Goal: Task Accomplishment & Management: Manage account settings

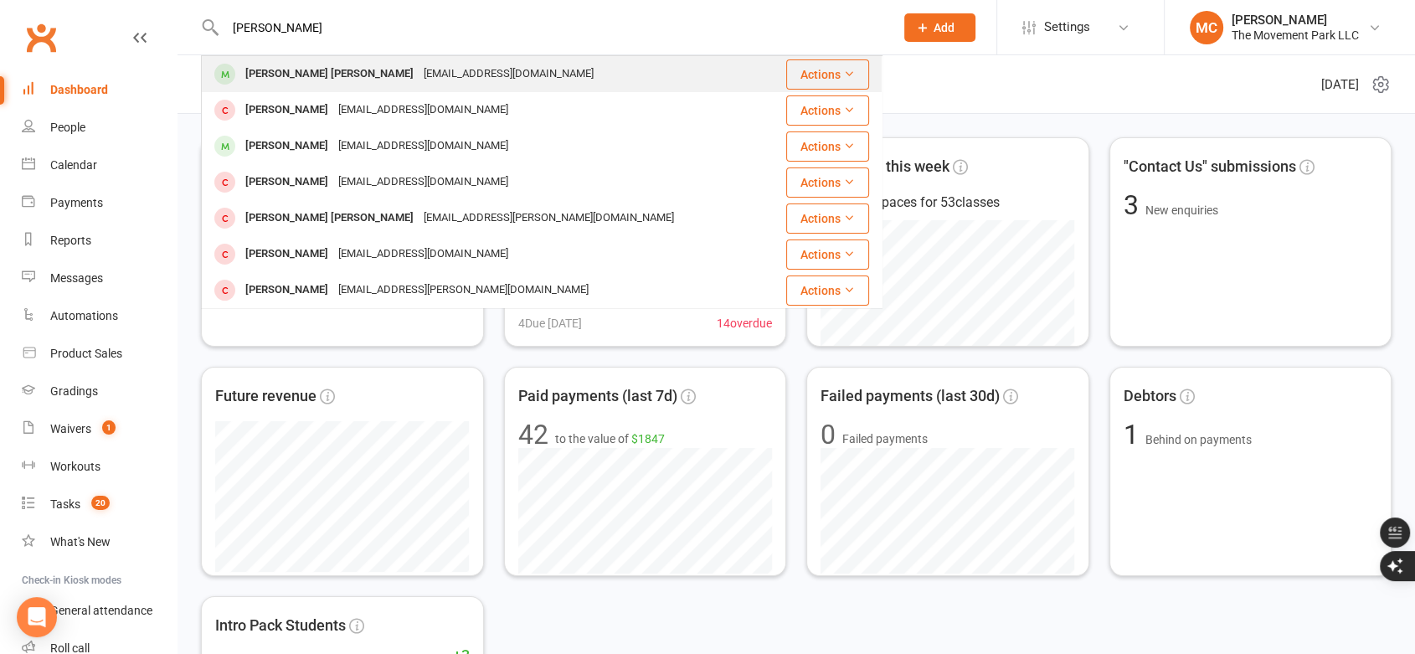
type input "Boucher"
click at [418, 74] on div "ejboucher2016@gmail.com" at bounding box center [508, 74] width 180 height 24
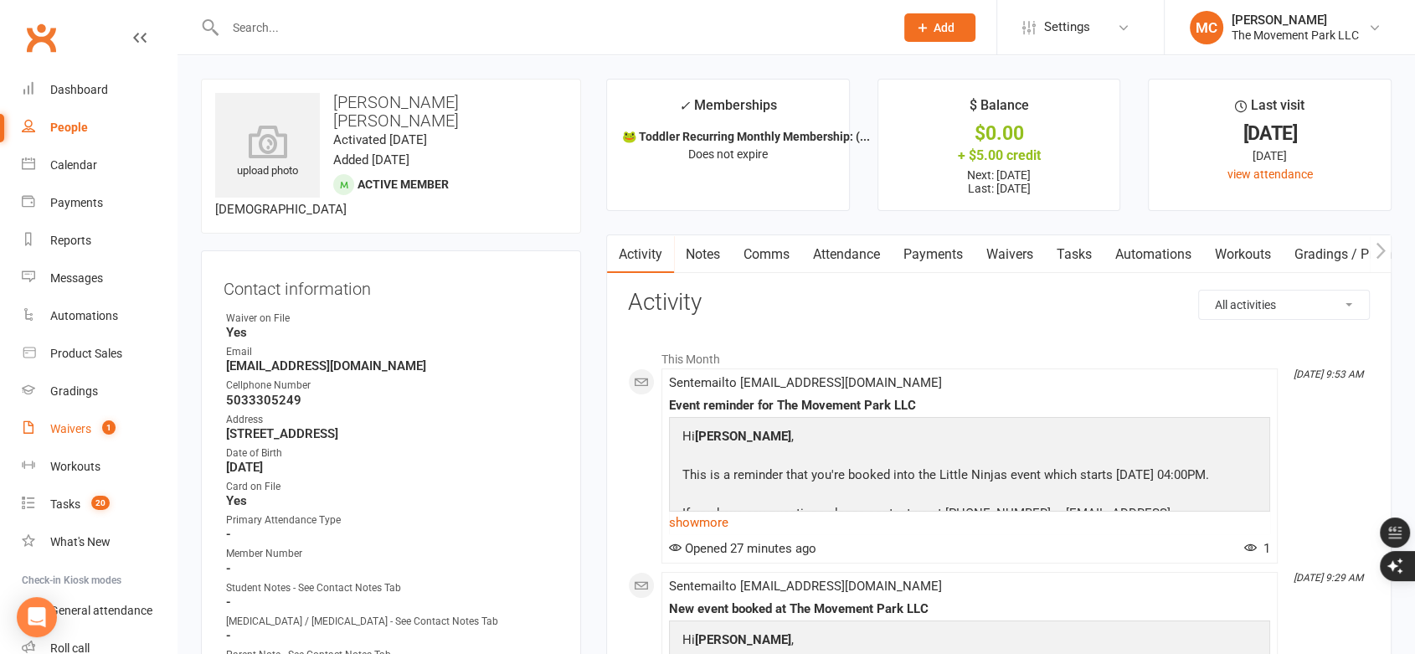
click at [67, 429] on div "Waivers" at bounding box center [70, 428] width 41 height 13
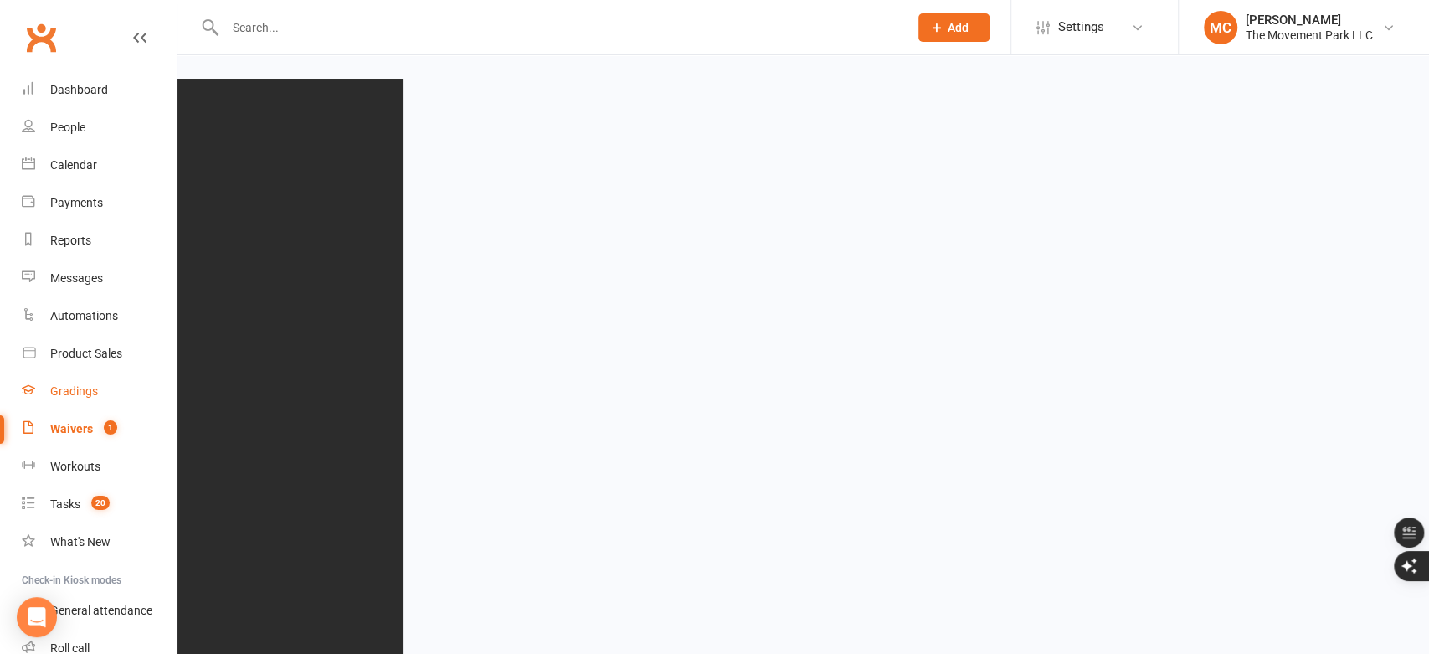
select select "100"
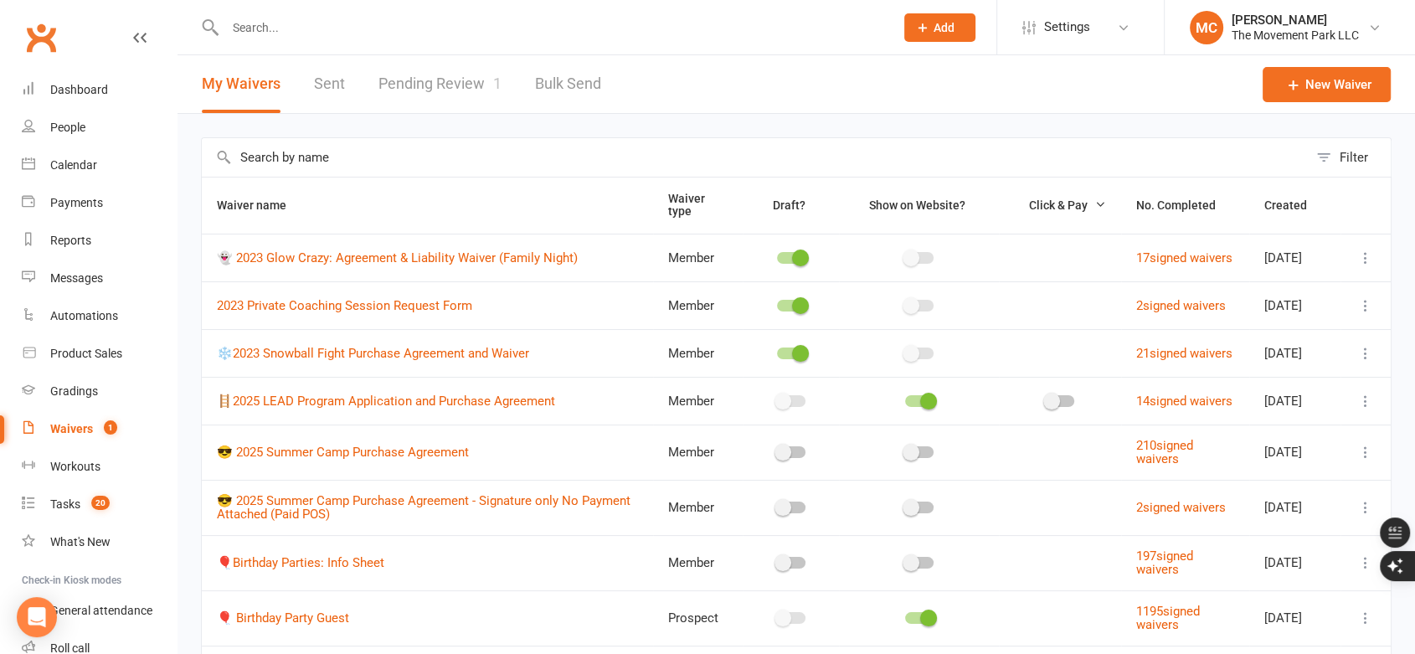
click at [470, 89] on link "Pending Review 1" at bounding box center [439, 84] width 123 height 58
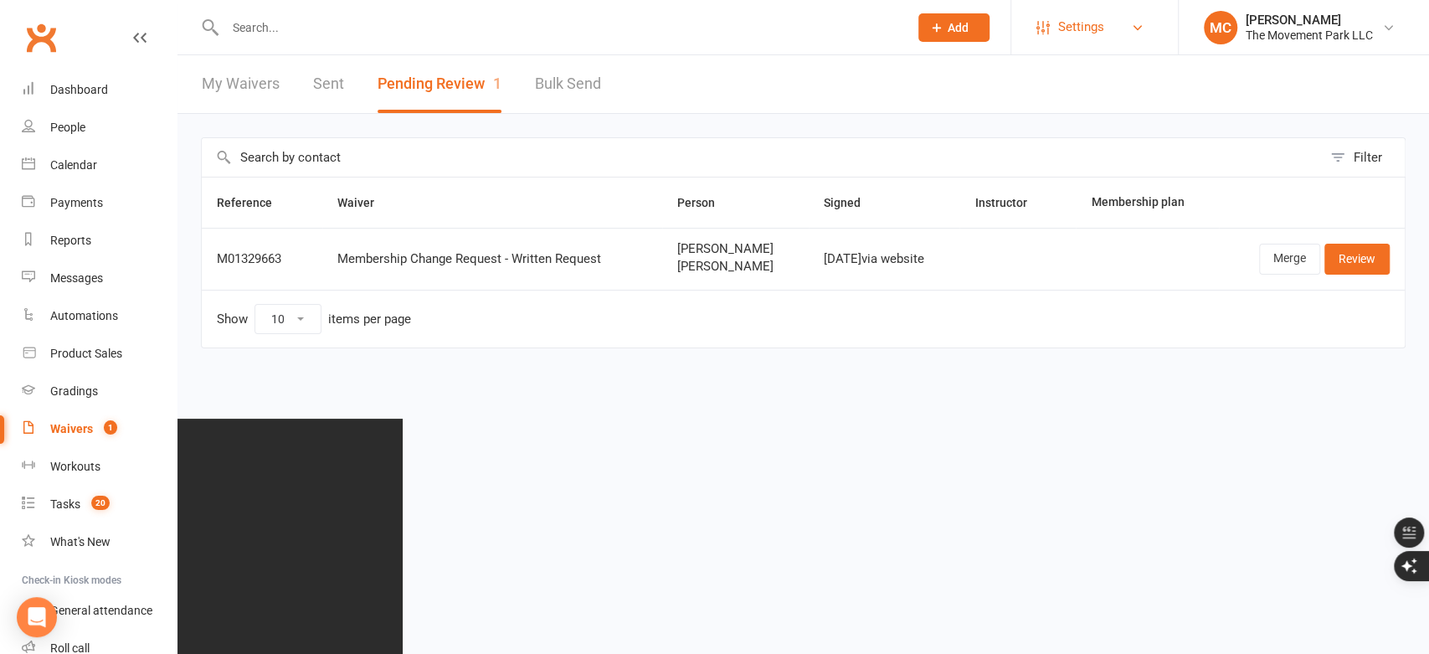
click at [1069, 31] on span "Settings" at bounding box center [1081, 27] width 46 height 38
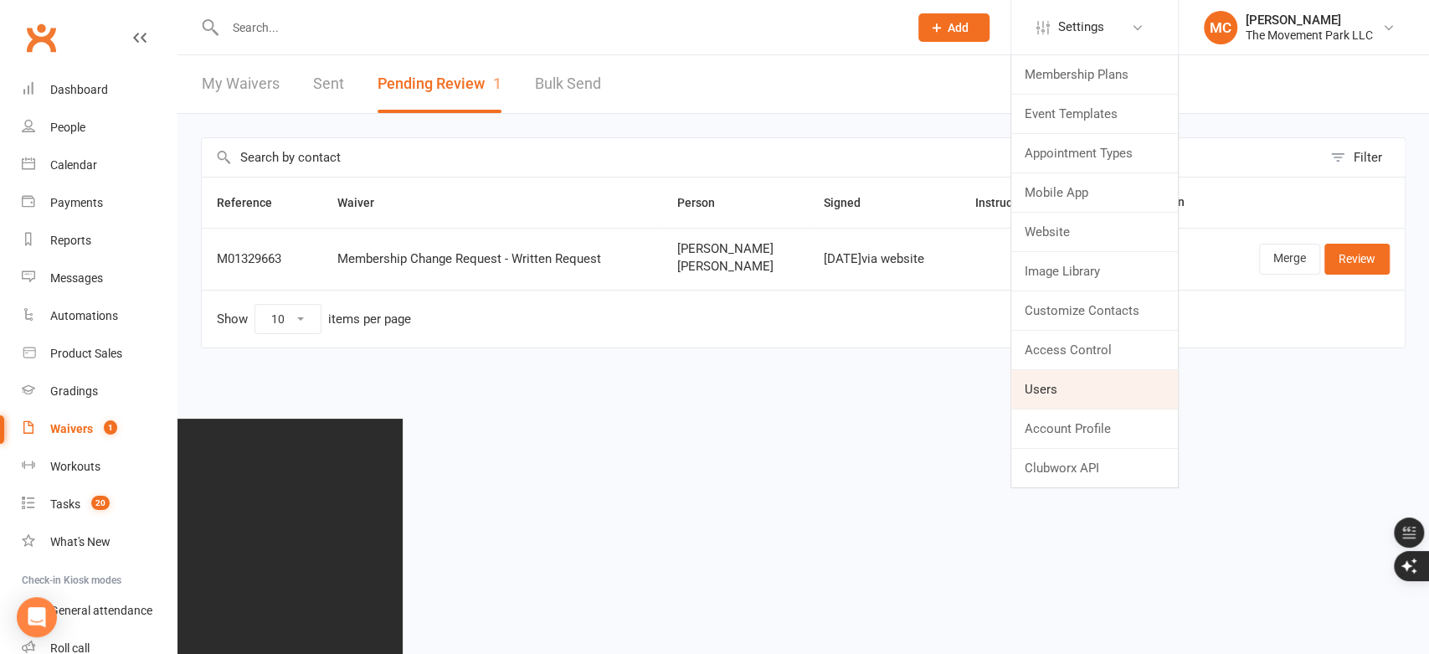
click at [1064, 390] on link "Users" at bounding box center [1094, 389] width 167 height 39
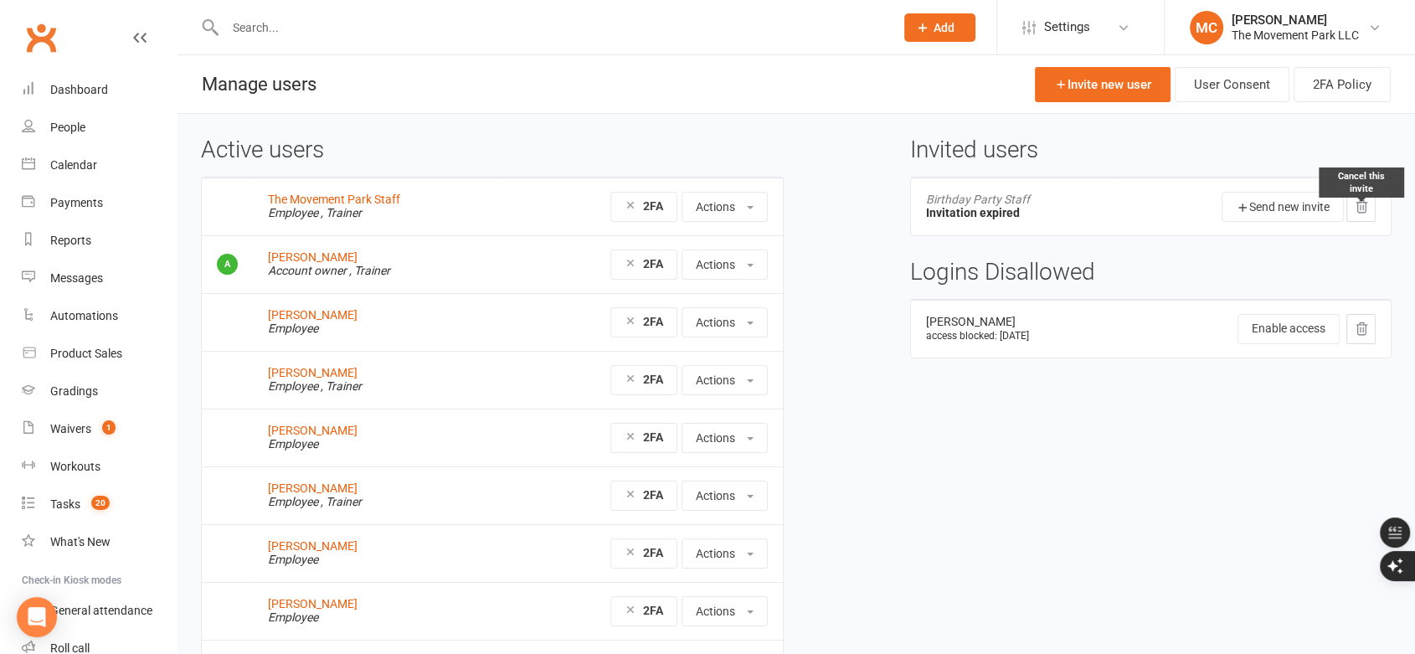
click at [1363, 209] on icon at bounding box center [1360, 206] width 15 height 15
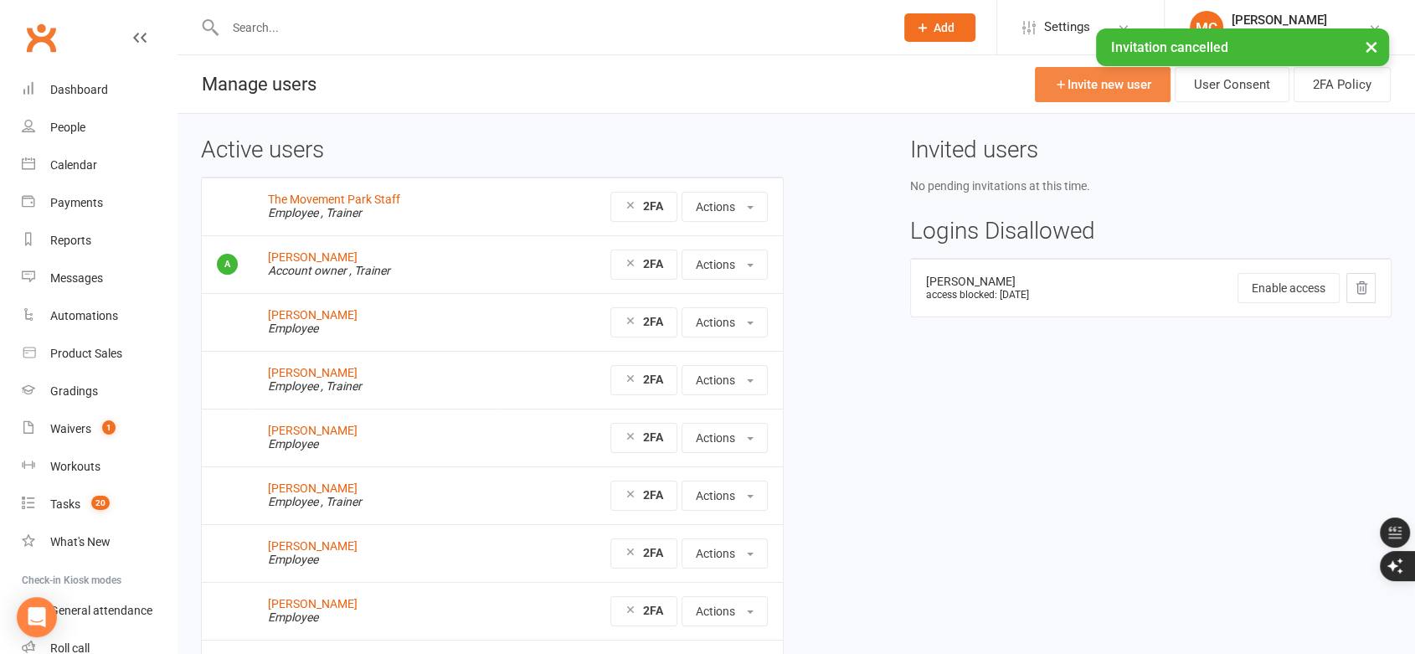
click at [1075, 91] on link "Invite new user" at bounding box center [1103, 84] width 136 height 35
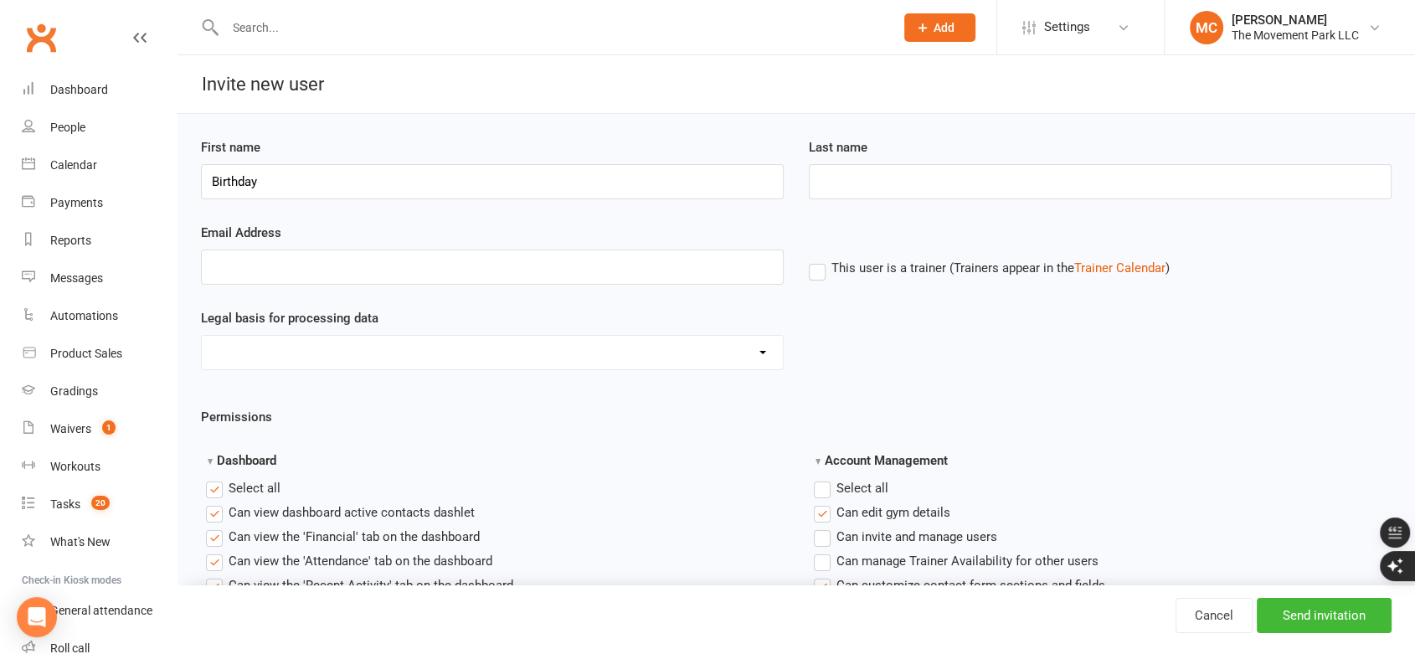
type input "Birthday"
click at [851, 186] on input "Last name" at bounding box center [1100, 181] width 583 height 35
type input "Party"
click at [623, 256] on input "Email Address" at bounding box center [492, 266] width 583 height 35
paste input "birthdays@themovementpark.com"
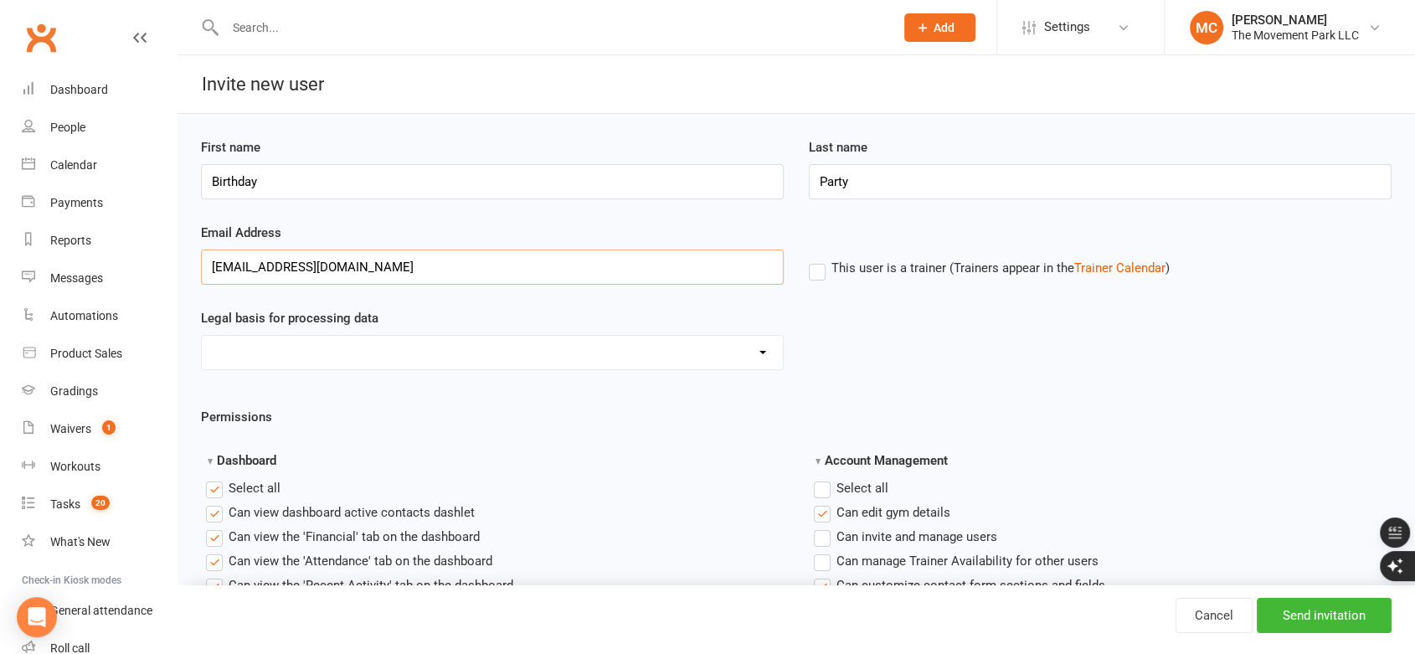
type input "birthdays@themovementpark.com"
click at [936, 299] on div "birthdays@themovementpark.com This user is a trainer (Trainers appear in the Tr…" at bounding box center [795, 278] width 1215 height 59
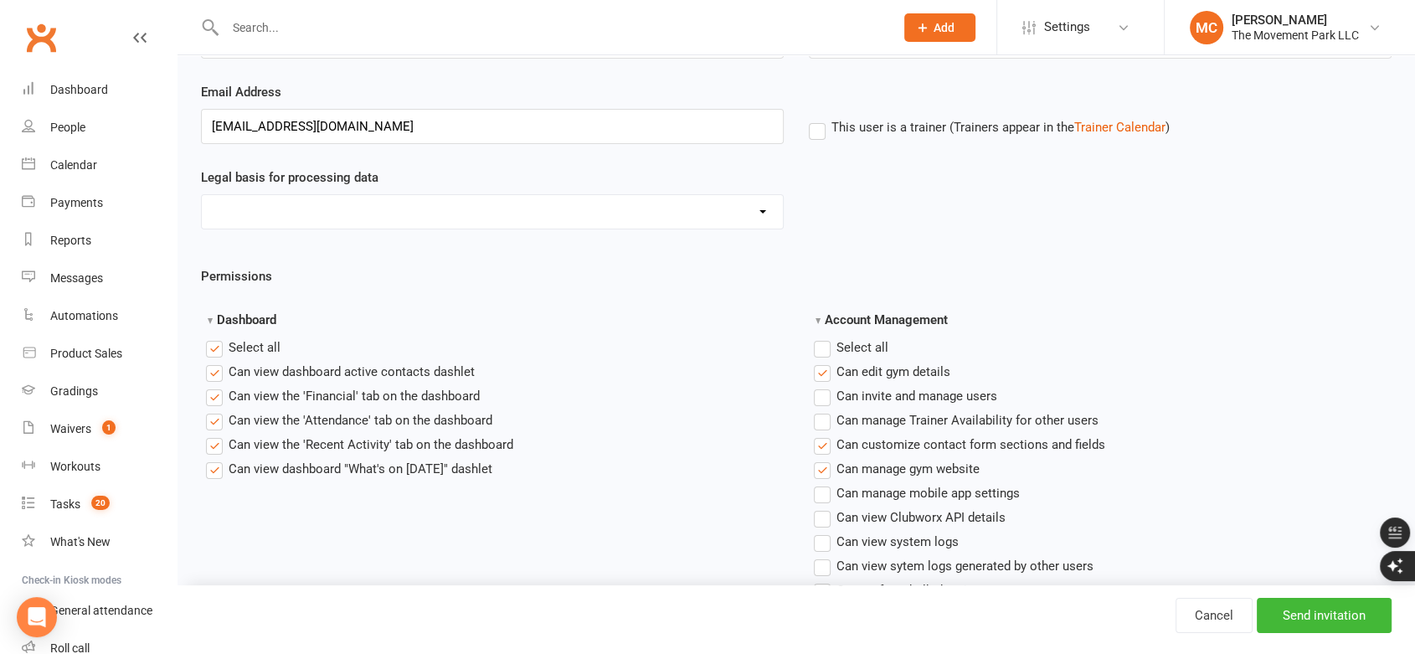
scroll to position [372, 0]
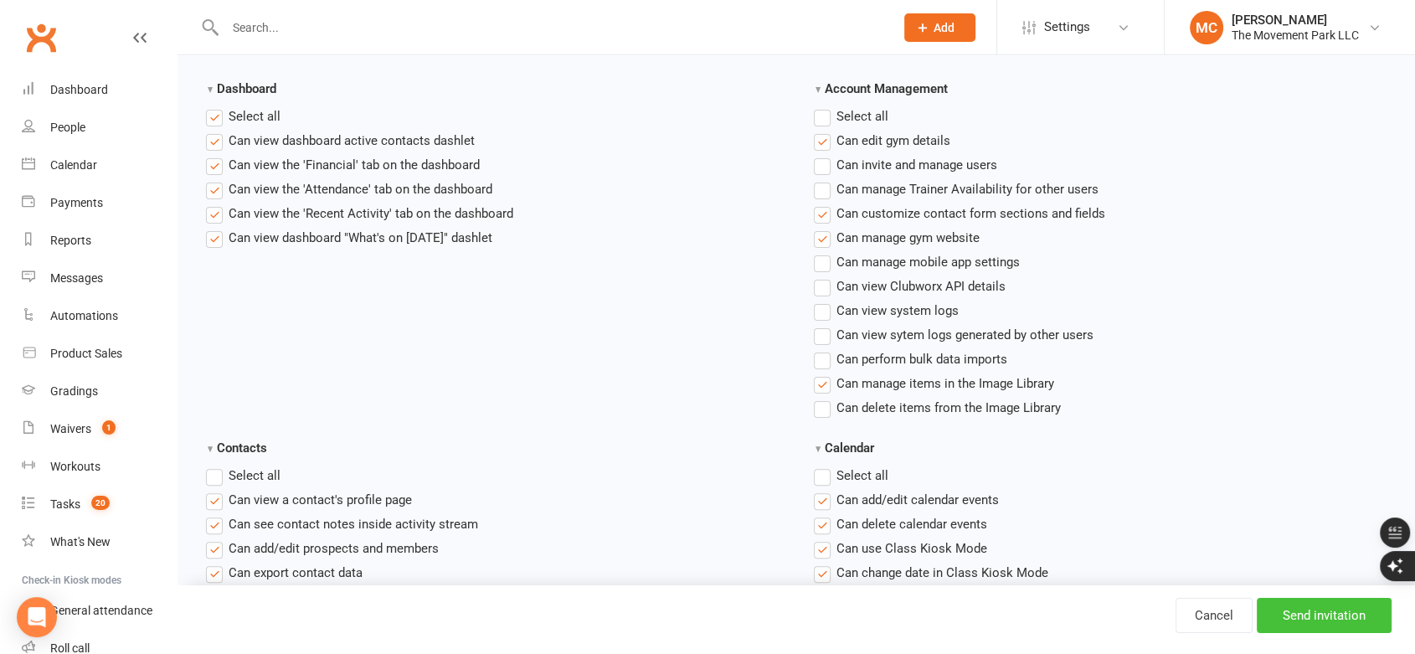
click at [1308, 619] on input "Send invitation" at bounding box center [1323, 615] width 135 height 35
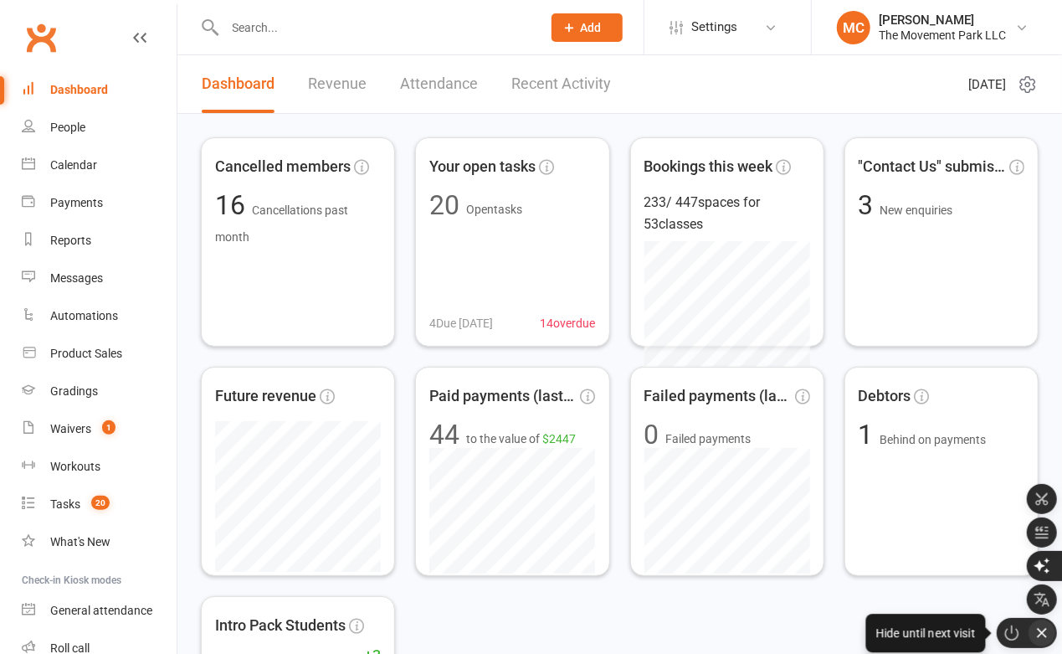
click at [1037, 629] on icon "button" at bounding box center [1042, 632] width 17 height 17
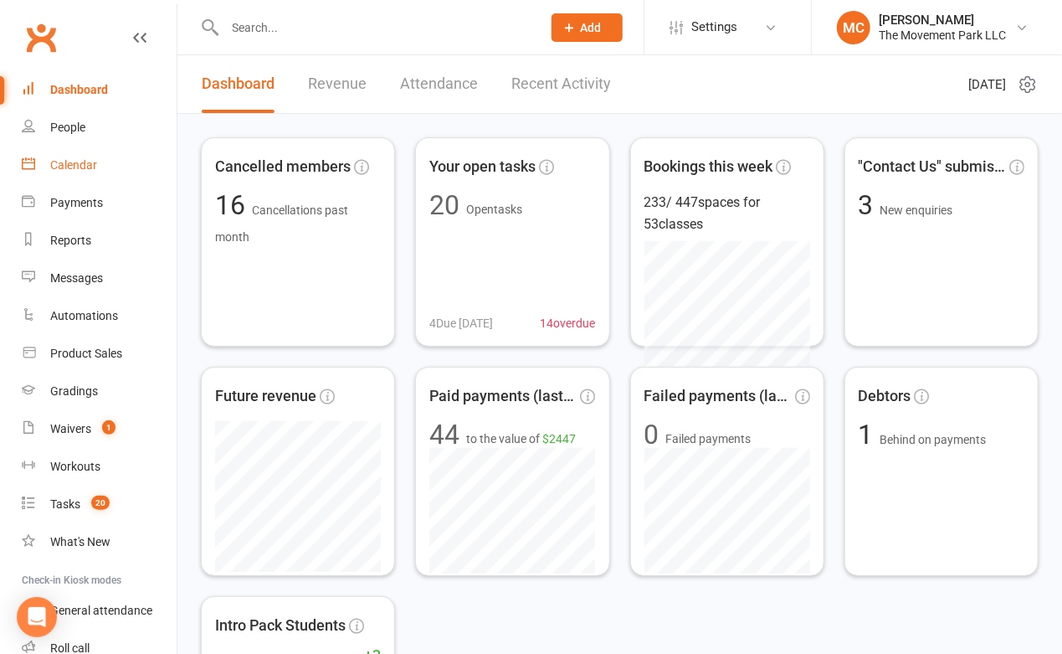
click at [63, 171] on div "Calendar" at bounding box center [73, 164] width 47 height 13
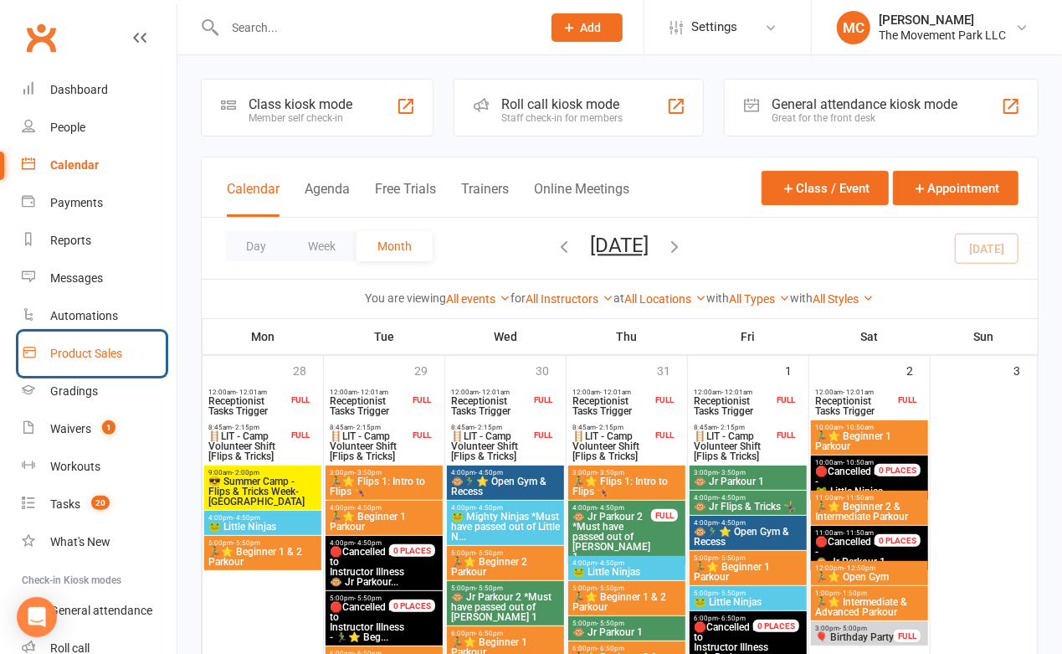
click at [83, 357] on div "Product Sales" at bounding box center [86, 353] width 72 height 13
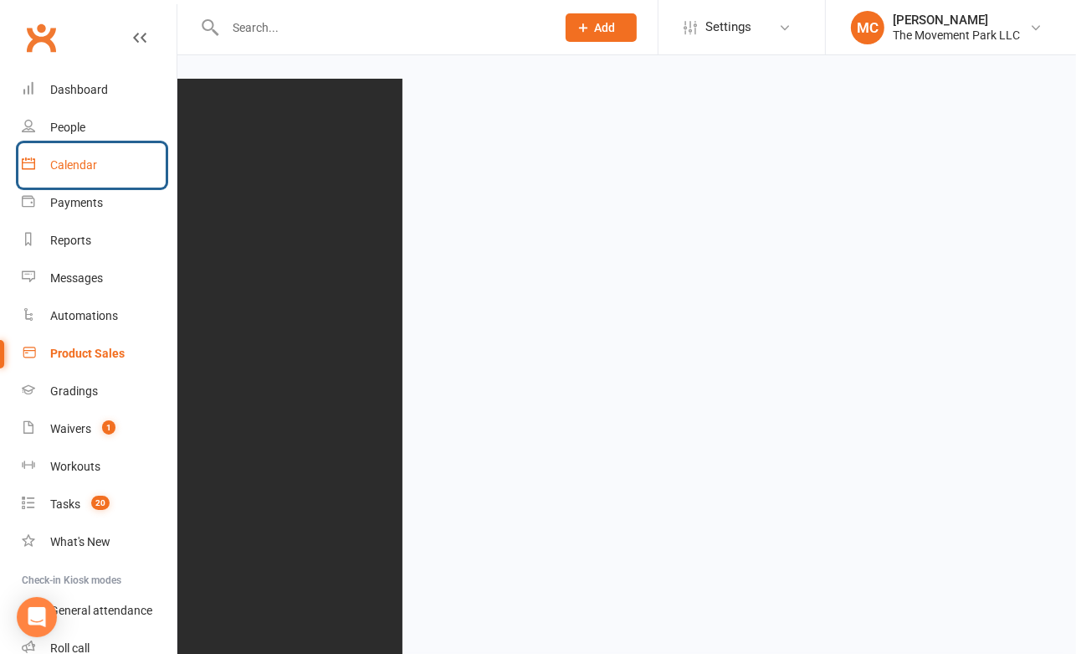
select select "25"
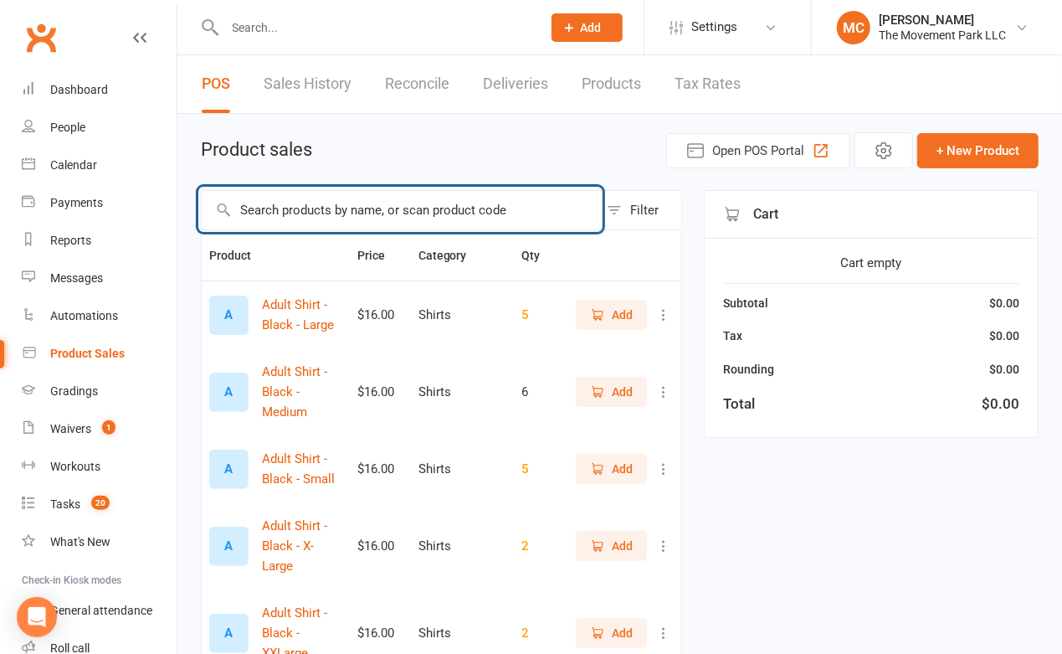
click at [284, 211] on input "text" at bounding box center [400, 210] width 397 height 39
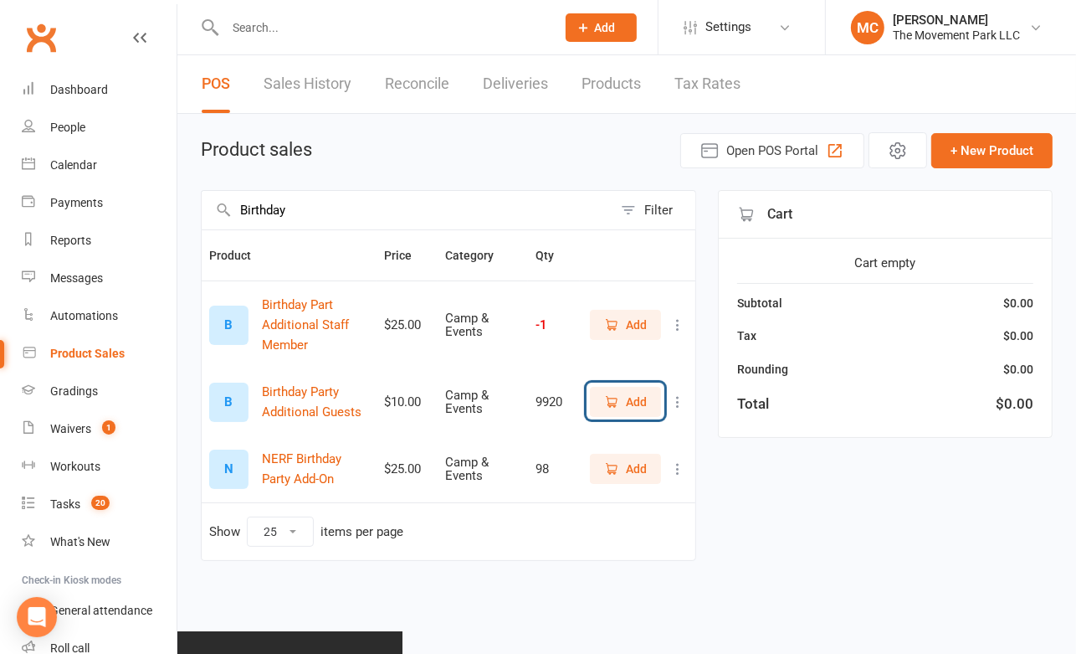
click at [624, 398] on span "Add" at bounding box center [625, 402] width 43 height 18
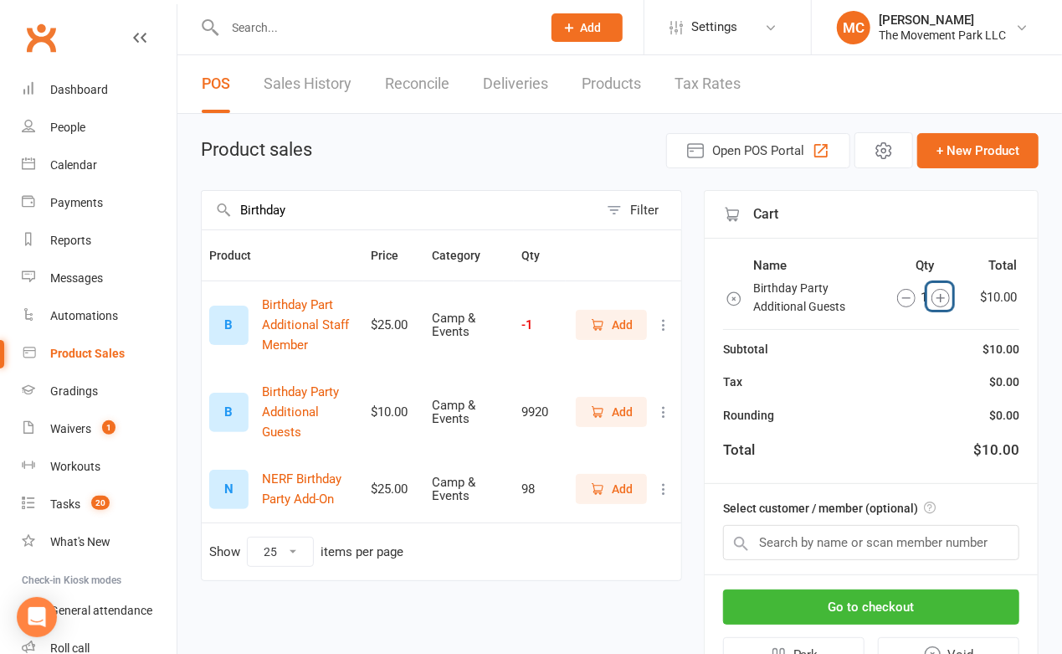
click at [937, 299] on icon "button" at bounding box center [941, 298] width 18 height 18
click at [910, 297] on icon "button" at bounding box center [906, 298] width 18 height 18
type input "Birthday"
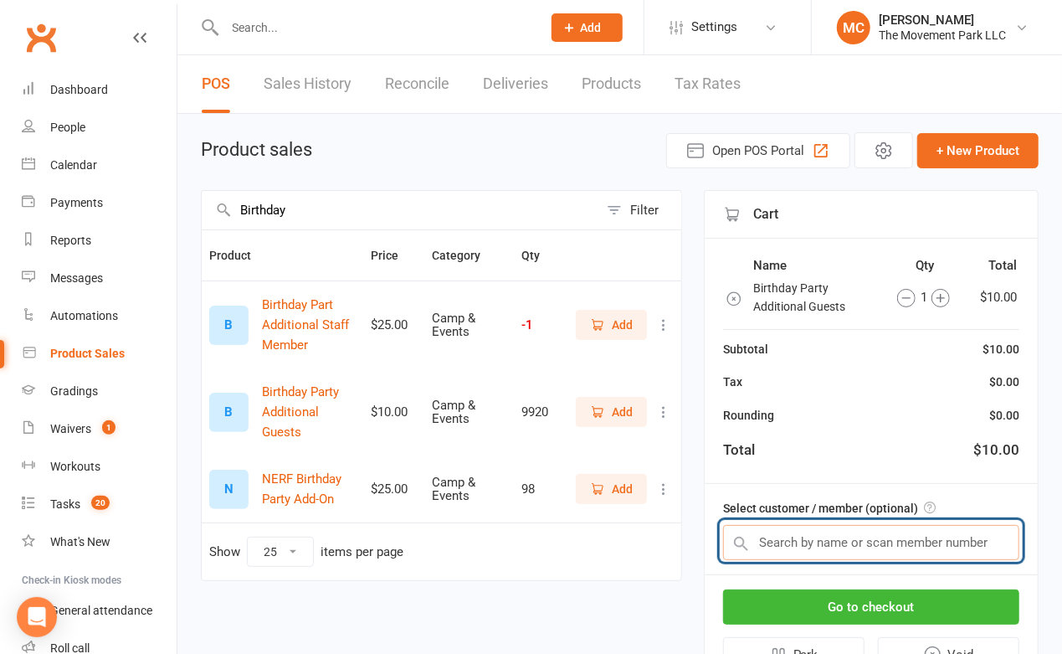
click at [867, 537] on input "text" at bounding box center [871, 542] width 296 height 35
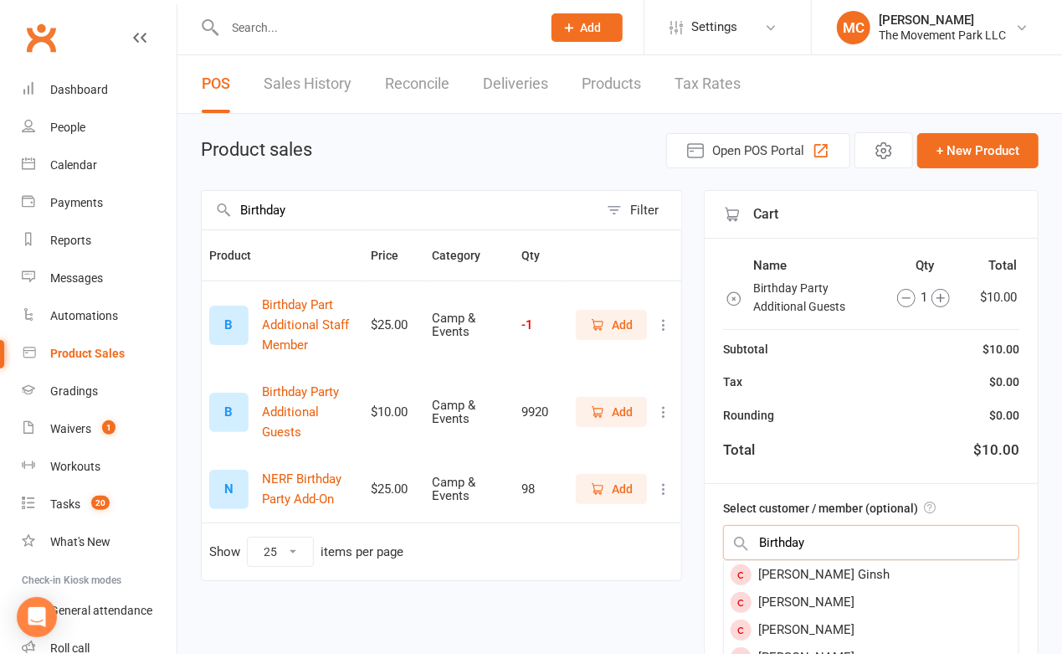
type input "Birthday"
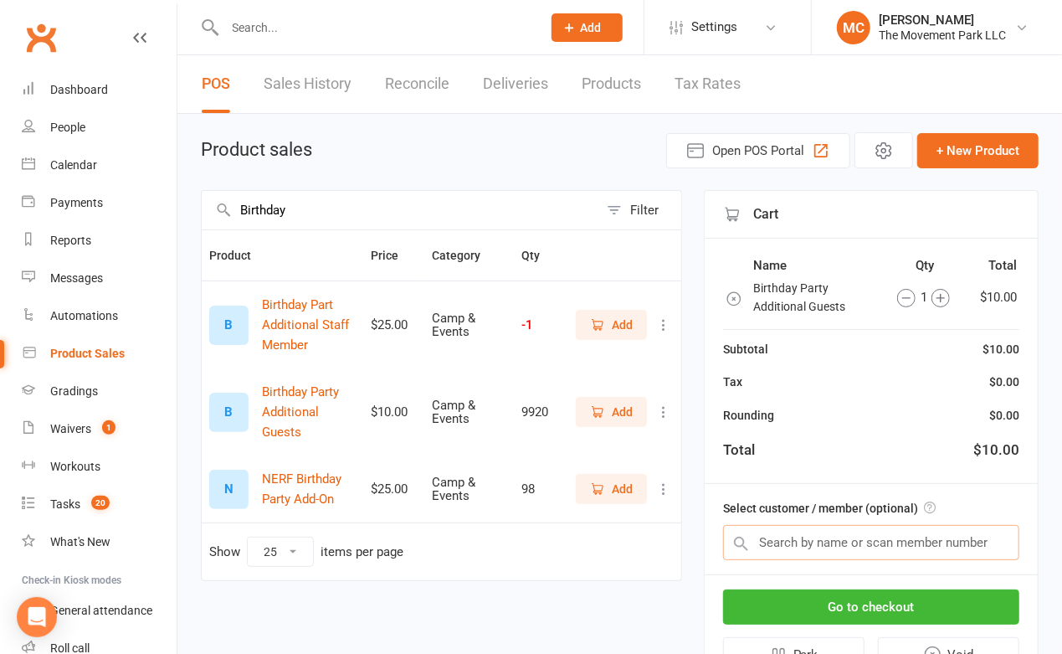
drag, startPoint x: 762, startPoint y: 539, endPoint x: 738, endPoint y: 539, distance: 23.4
click at [738, 539] on div at bounding box center [871, 542] width 296 height 35
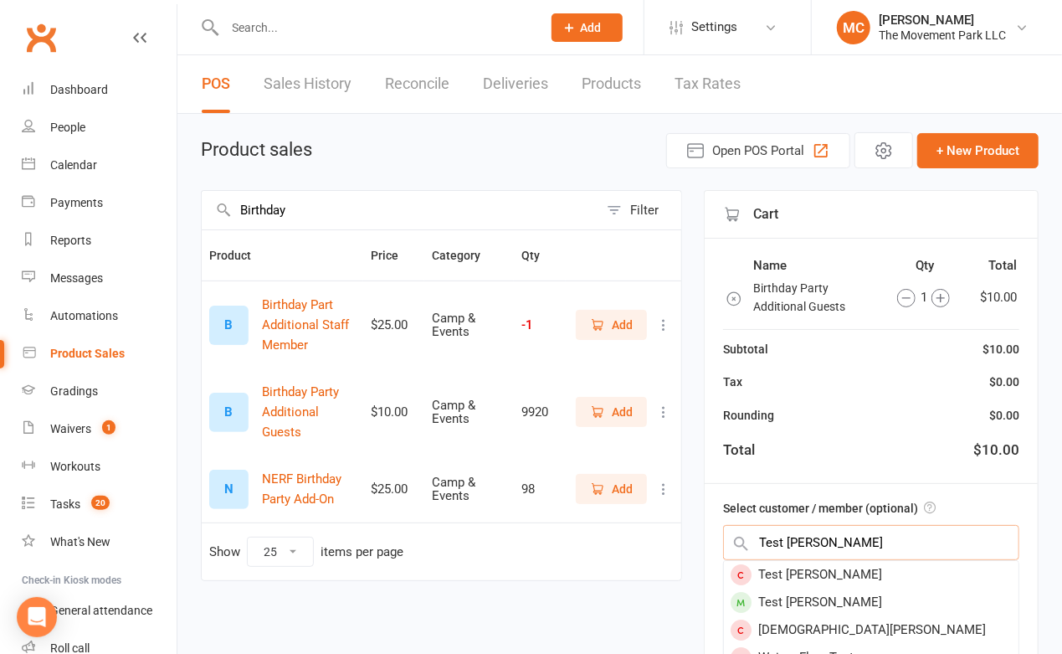
type input "Test Molly"
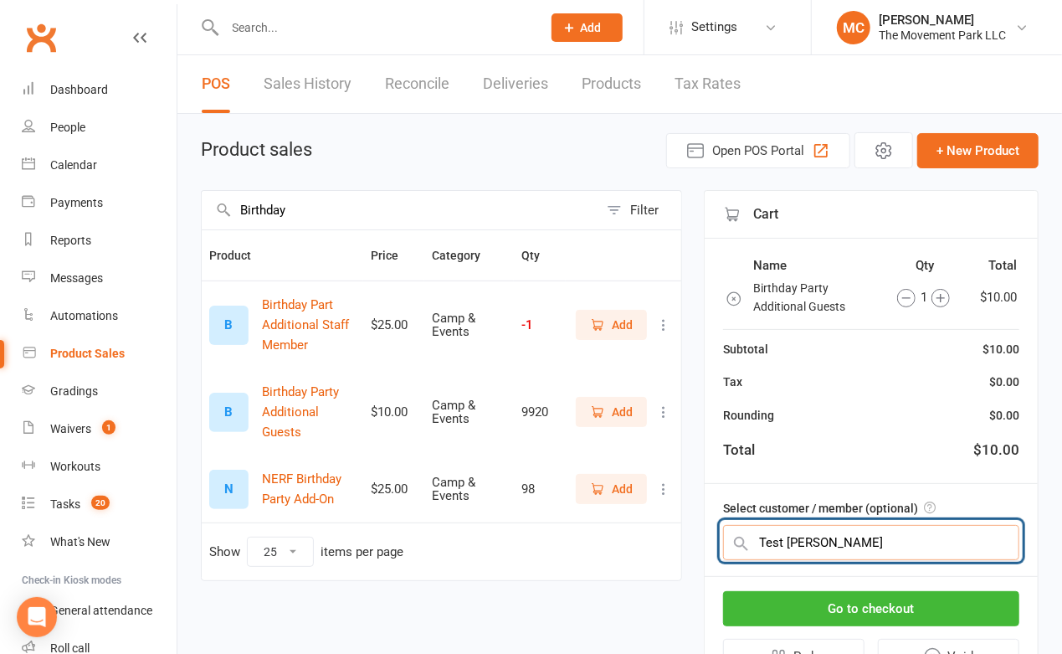
click at [823, 539] on input "Test Molly" at bounding box center [871, 542] width 296 height 35
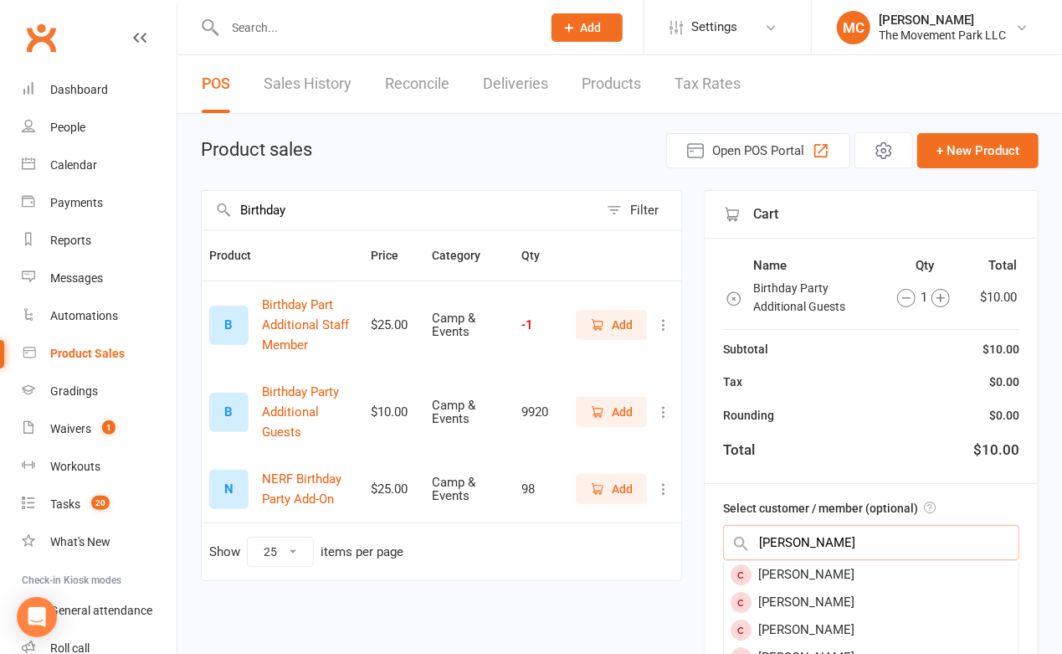
type input "Molly Test"
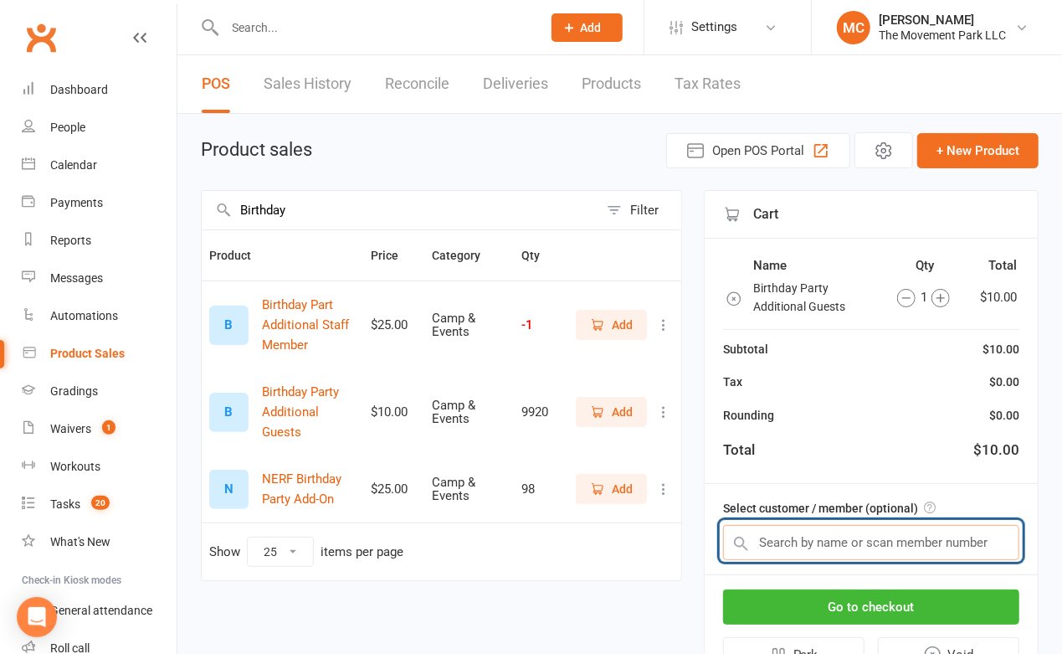
drag, startPoint x: 820, startPoint y: 542, endPoint x: 762, endPoint y: 541, distance: 58.6
click at [762, 541] on input "text" at bounding box center [871, 542] width 296 height 35
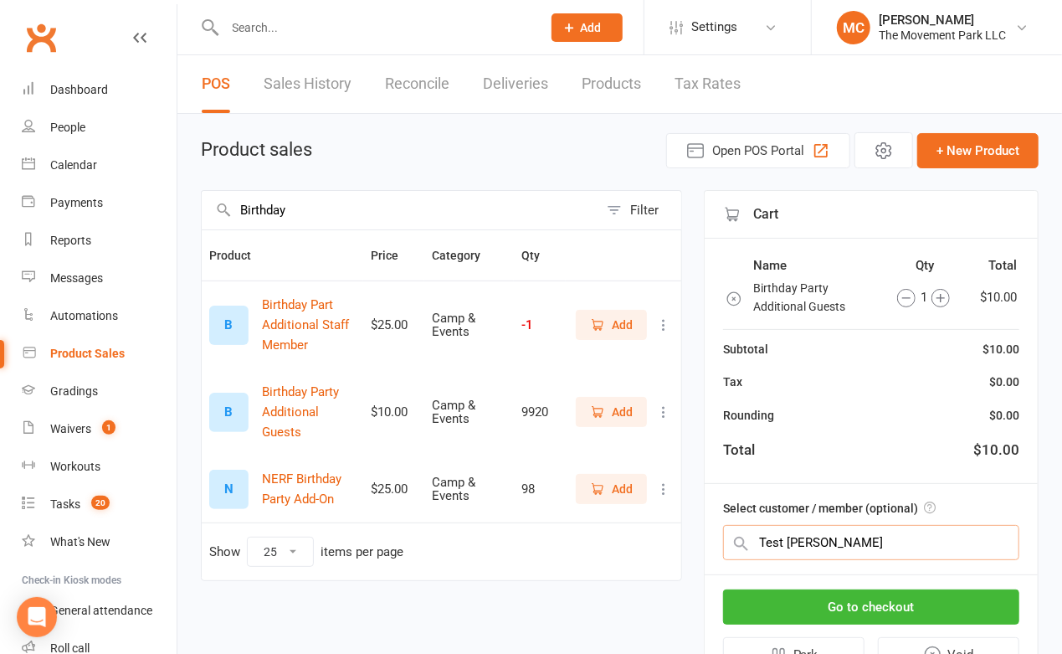
type input "Test Molly"
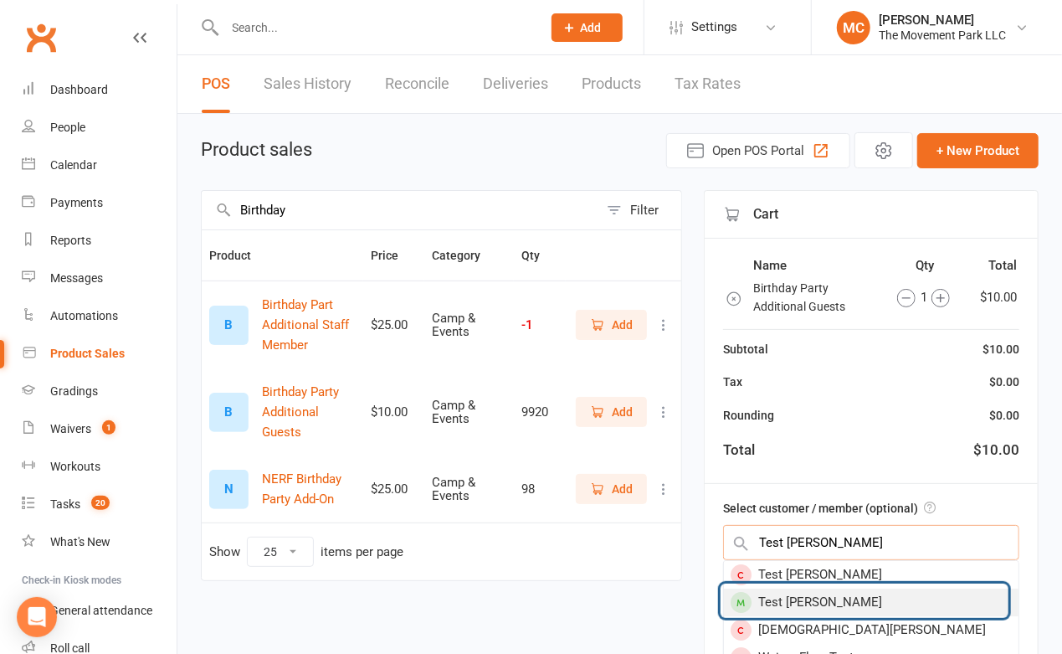
click at [752, 599] on div "Test Molly" at bounding box center [871, 602] width 295 height 28
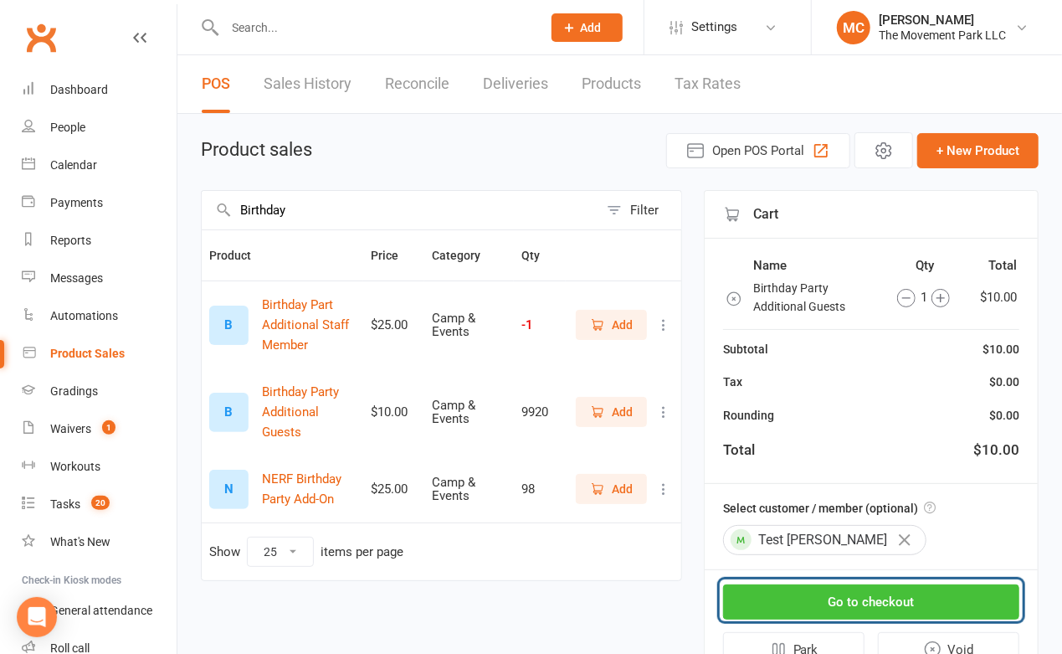
click at [937, 598] on button "Go to checkout" at bounding box center [871, 601] width 296 height 35
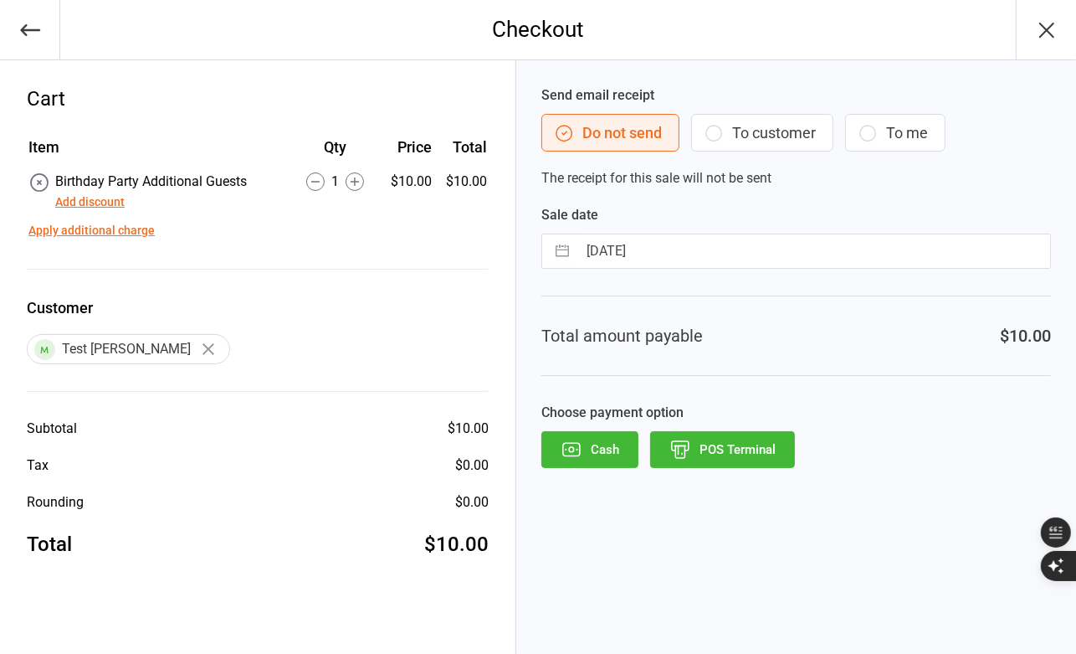
click at [203, 347] on icon "button" at bounding box center [209, 349] width 12 height 12
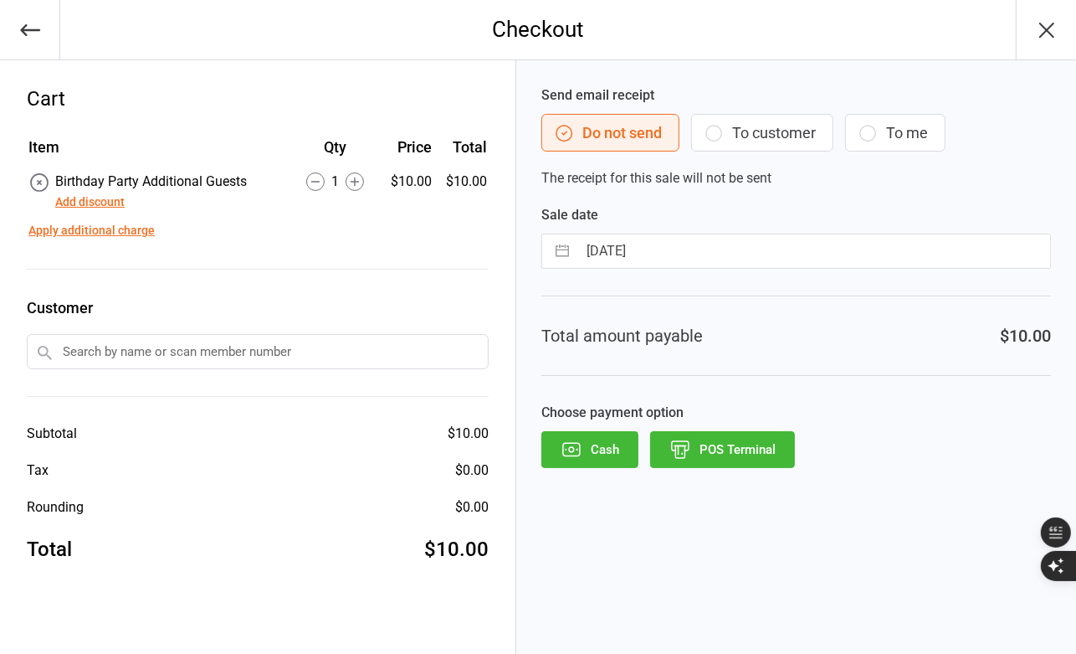
click at [132, 351] on input "text" at bounding box center [258, 351] width 462 height 35
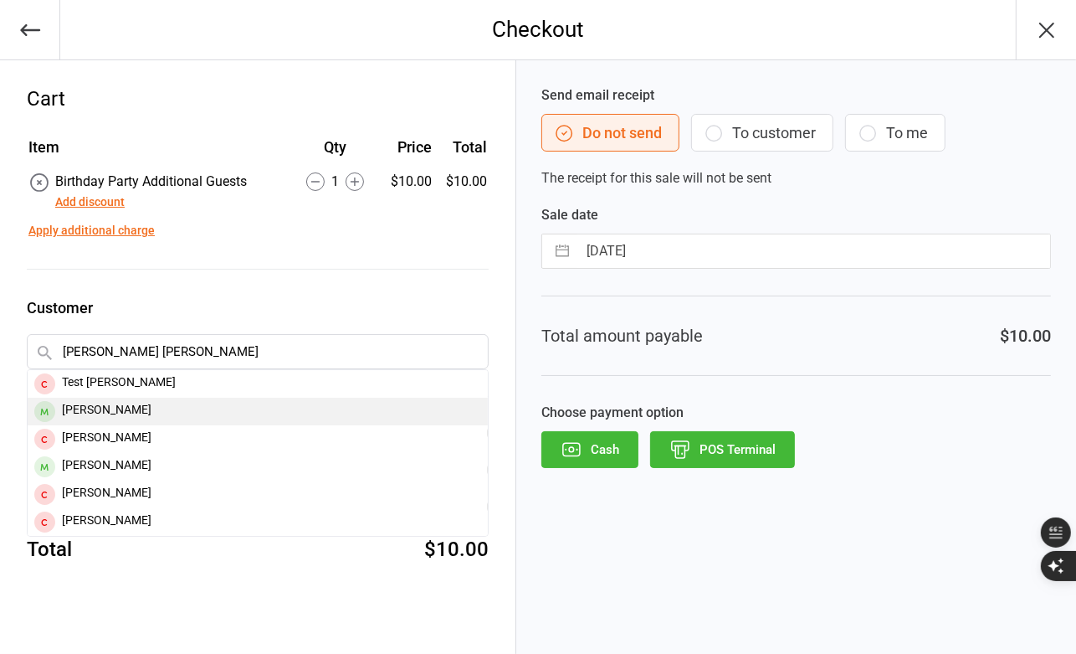
type input "Melissa Ben"
click at [129, 413] on div "Melissa Benkunsky" at bounding box center [258, 412] width 460 height 28
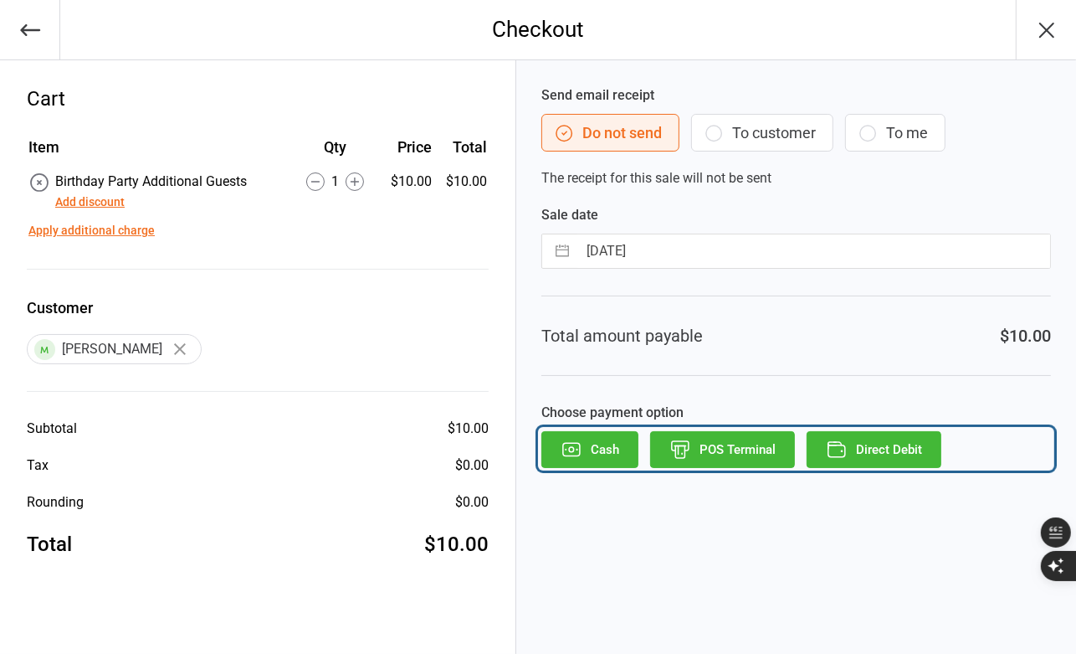
click at [966, 451] on div "Cash POS Terminal Direct Debit" at bounding box center [797, 449] width 510 height 37
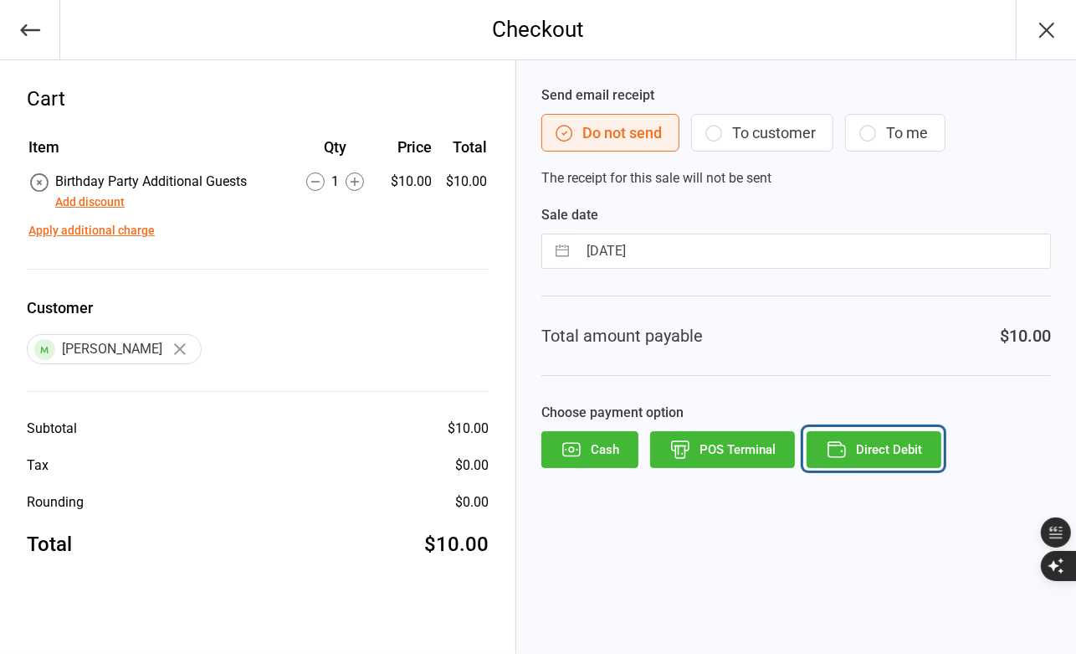
click at [901, 455] on button "Direct Debit" at bounding box center [874, 449] width 135 height 37
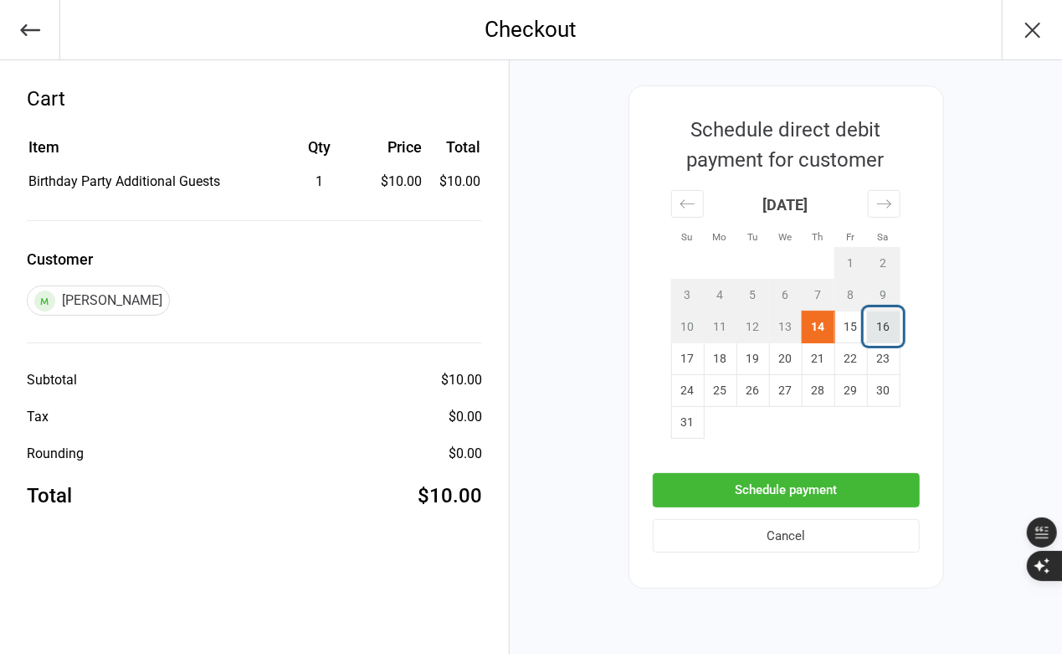
click at [891, 331] on td "16" at bounding box center [883, 327] width 33 height 32
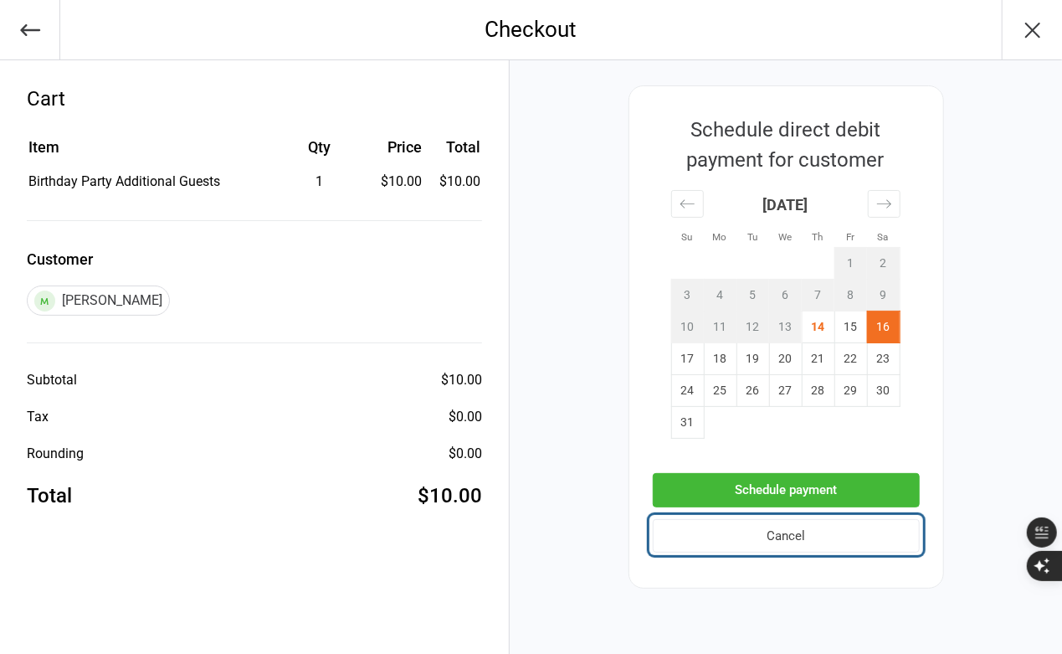
click at [737, 542] on button "Cancel" at bounding box center [786, 536] width 267 height 34
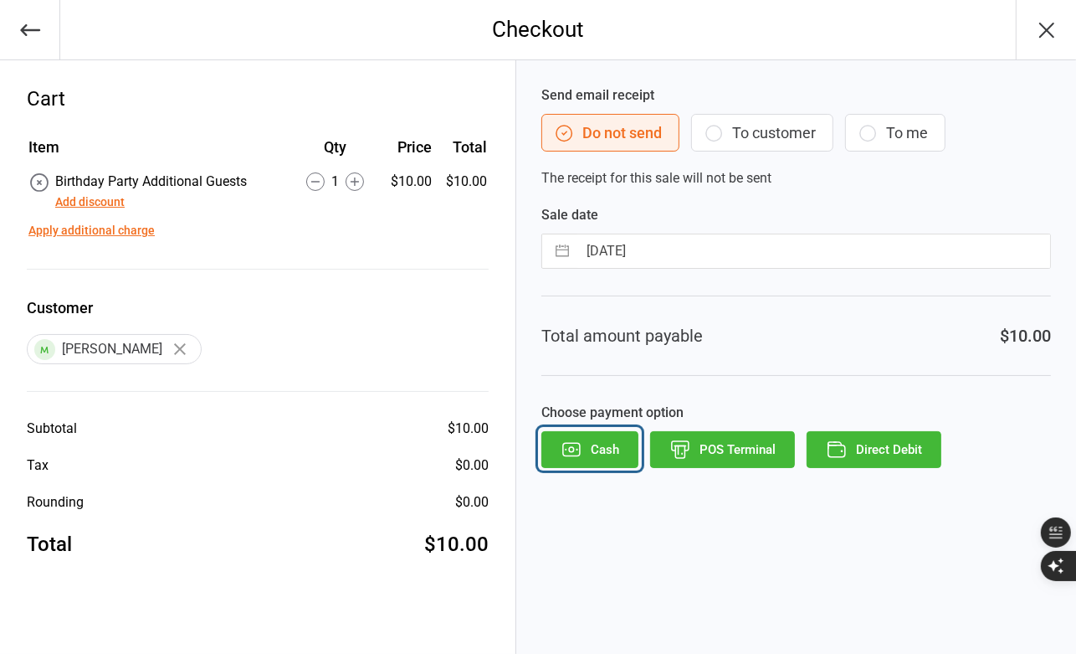
click at [621, 465] on button "Cash" at bounding box center [590, 449] width 97 height 37
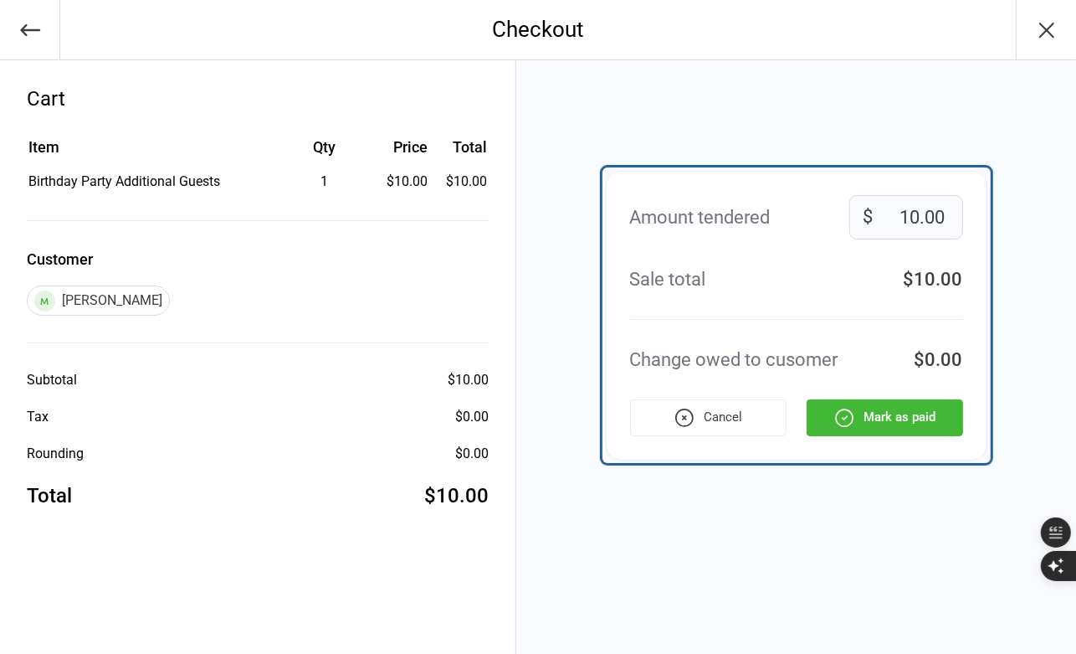
click at [964, 236] on div "Amount tendered 10.00 $ Sale total $10.00 Change owed to cusomer $0.00 Cancel M…" at bounding box center [797, 316] width 382 height 290
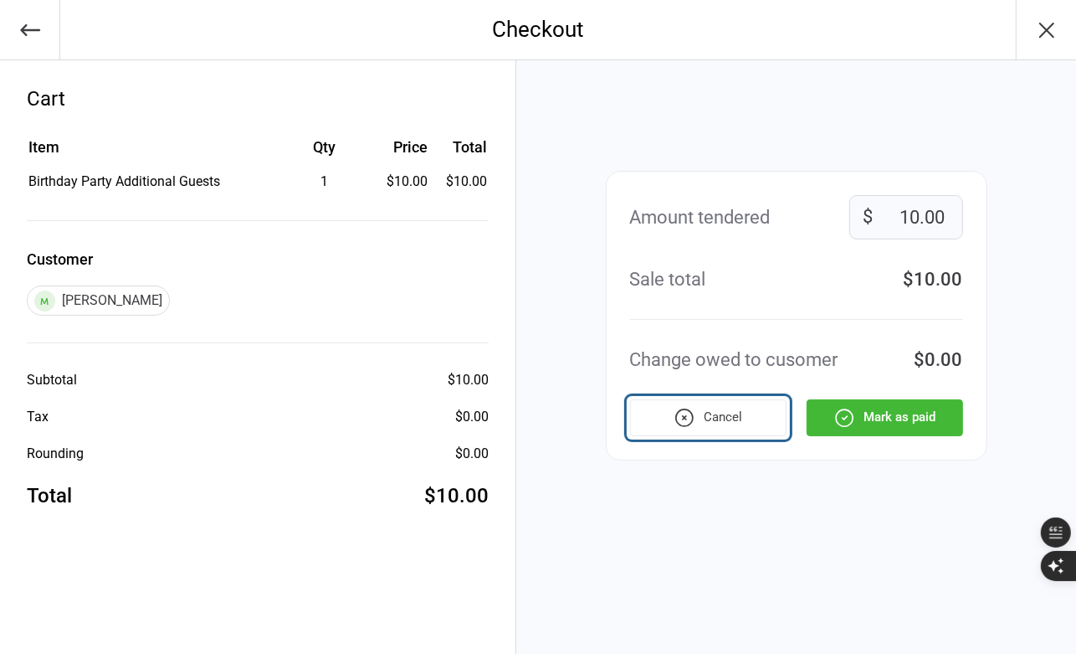
click at [703, 425] on button "Cancel" at bounding box center [708, 417] width 157 height 37
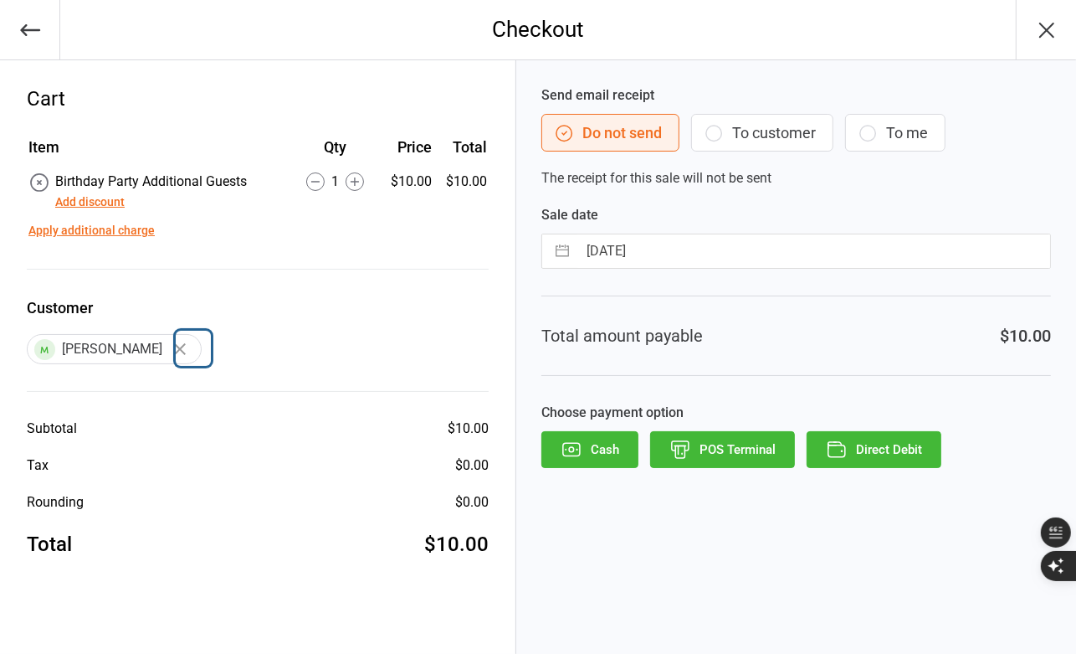
click at [182, 349] on button "button" at bounding box center [180, 349] width 28 height 28
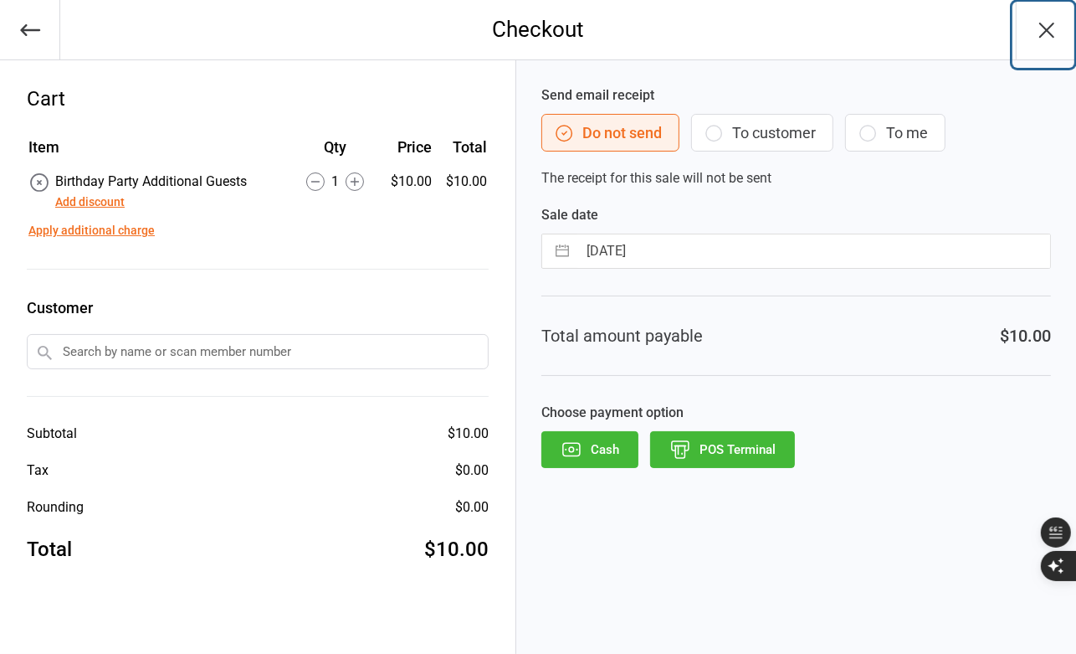
click at [1043, 30] on icon "button" at bounding box center [1047, 30] width 27 height 27
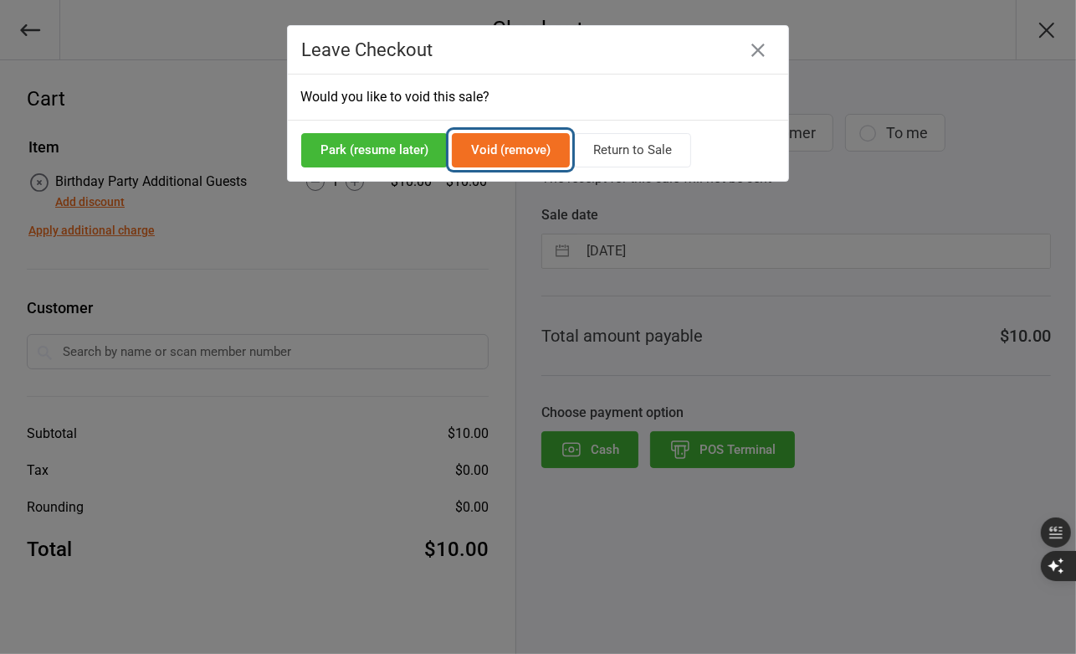
click at [485, 146] on button "Void (remove)" at bounding box center [511, 150] width 118 height 34
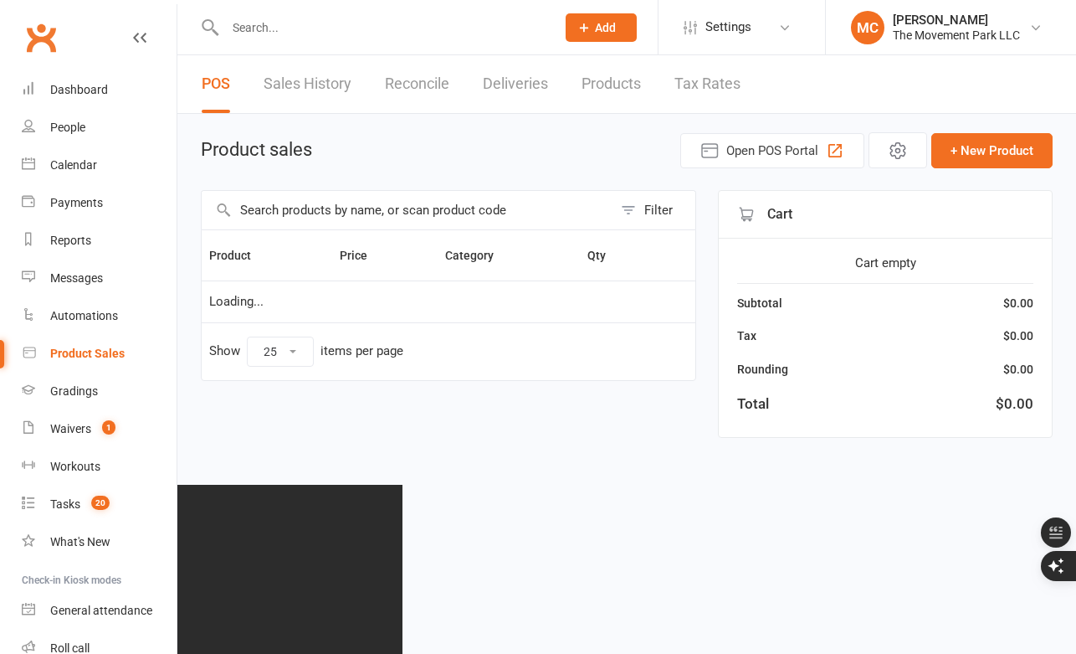
select select "25"
